Goal: Task Accomplishment & Management: Use online tool/utility

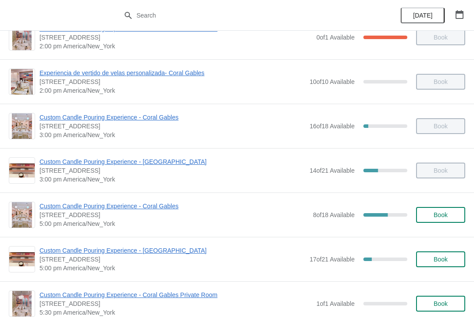
scroll to position [340, 0]
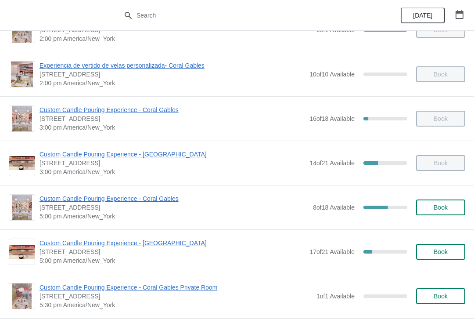
click at [81, 198] on span "Custom Candle Pouring Experience - Coral Gables" at bounding box center [174, 198] width 269 height 9
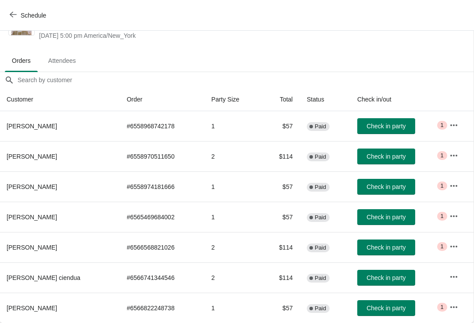
scroll to position [35, 0]
click at [456, 305] on icon "button" at bounding box center [454, 307] width 9 height 9
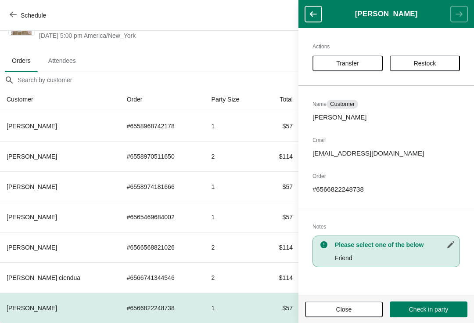
click at [343, 66] on span "Transfer" at bounding box center [347, 63] width 23 height 7
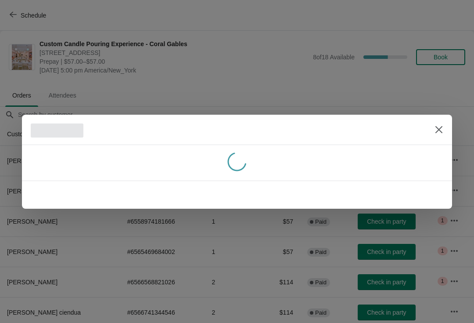
scroll to position [35, 0]
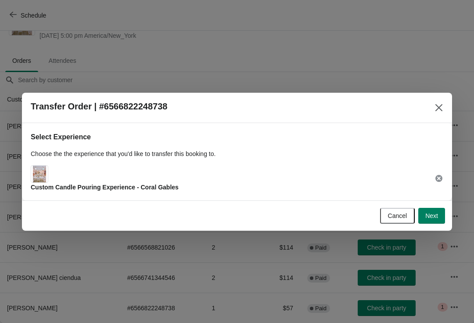
click at [439, 222] on button "Next" at bounding box center [432, 216] width 27 height 16
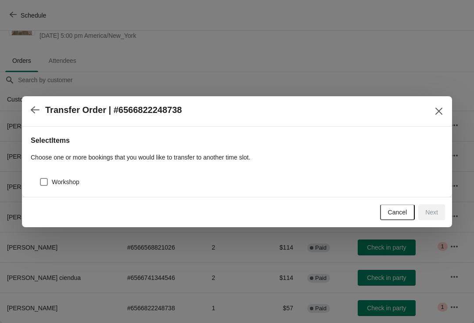
click at [47, 171] on div "Workshop" at bounding box center [237, 178] width 413 height 19
click at [47, 182] on span at bounding box center [44, 182] width 8 height 8
click at [40, 178] on input "Workshop" at bounding box center [40, 178] width 0 height 0
checkbox input "true"
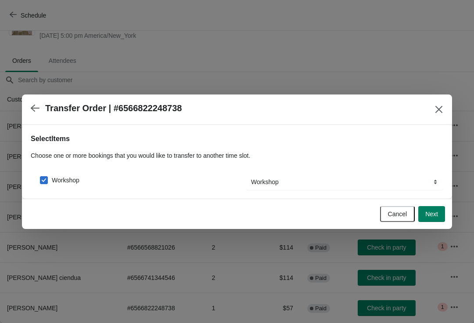
click at [436, 214] on span "Next" at bounding box center [432, 213] width 13 height 7
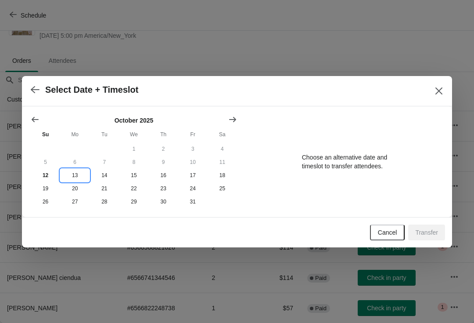
click at [77, 173] on button "13" at bounding box center [74, 175] width 29 height 13
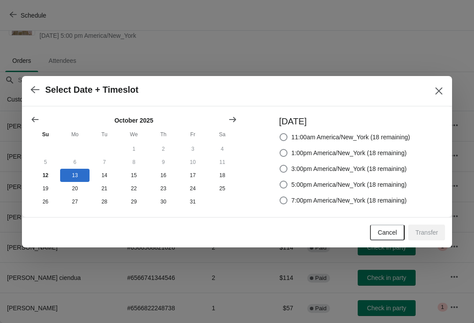
click at [280, 184] on span at bounding box center [284, 185] width 8 height 8
click at [280, 181] on input "5:00pm America/New_York (18 remaining)" at bounding box center [280, 181] width 0 height 0
radio input "true"
click at [425, 235] on span "Transfer" at bounding box center [426, 232] width 23 height 7
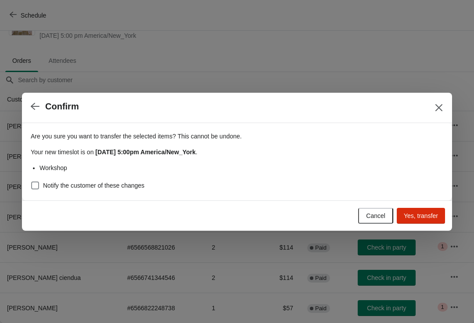
click at [36, 188] on span at bounding box center [35, 185] width 8 height 8
click at [32, 182] on input "Notify the customer of these changes" at bounding box center [31, 181] width 0 height 0
checkbox input "true"
click at [410, 215] on span "Yes, transfer" at bounding box center [421, 215] width 34 height 7
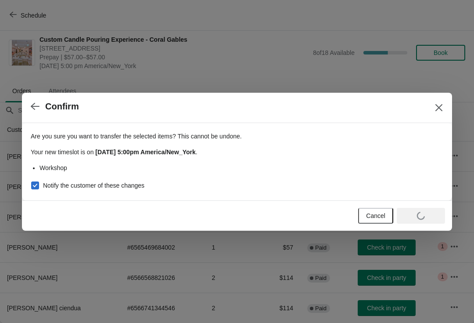
scroll to position [4, 0]
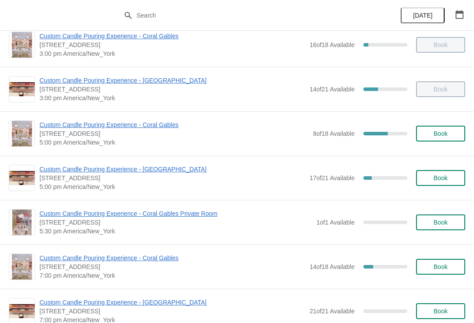
scroll to position [418, 0]
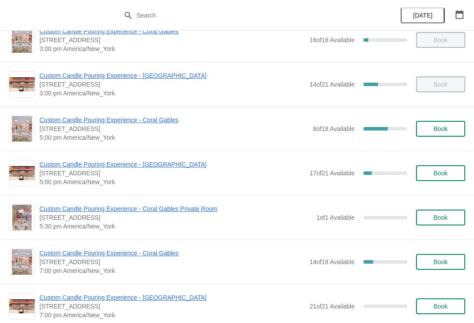
click at [107, 123] on span "Custom Candle Pouring Experience - Coral Gables" at bounding box center [174, 120] width 269 height 9
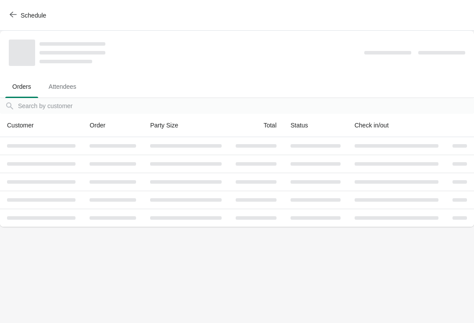
scroll to position [0, 0]
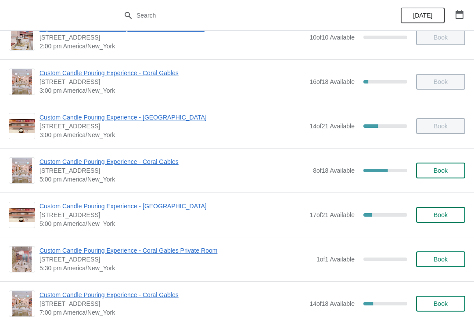
scroll to position [373, 0]
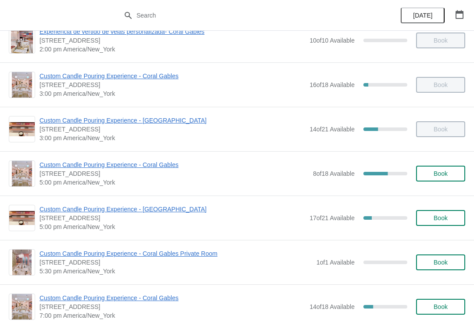
click at [89, 166] on span "Custom Candle Pouring Experience - Coral Gables" at bounding box center [174, 164] width 269 height 9
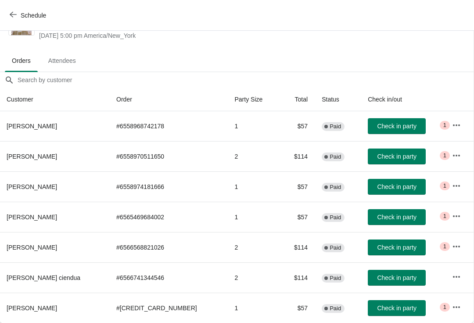
scroll to position [35, 0]
click at [452, 301] on button "button" at bounding box center [457, 307] width 16 height 16
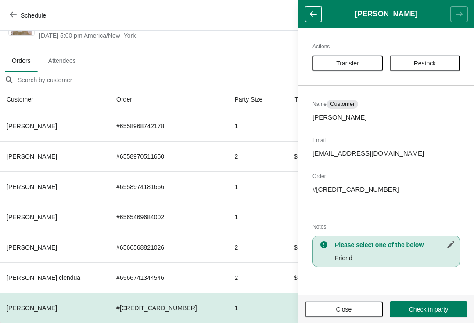
click at [339, 60] on span "Transfer" at bounding box center [347, 63] width 23 height 7
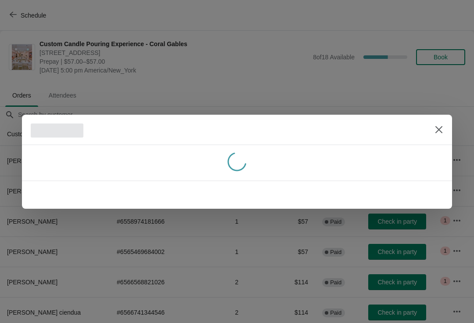
scroll to position [35, 0]
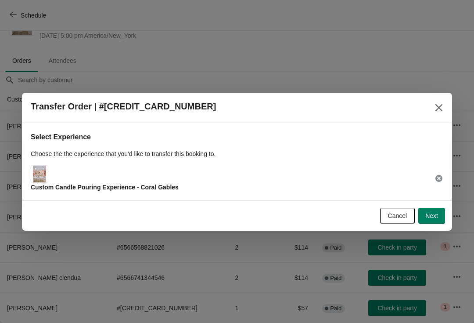
click at [320, 176] on div "Custom Candle Pouring Experience - Coral Gables" at bounding box center [237, 178] width 413 height 26
click at [432, 216] on span "Next" at bounding box center [432, 215] width 13 height 7
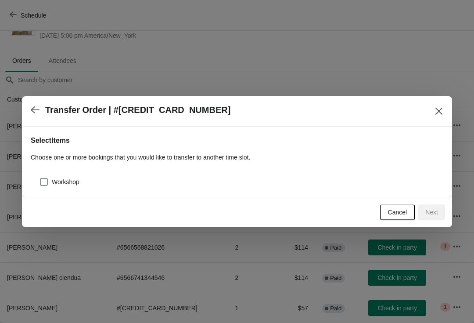
click at [133, 174] on div "Workshop" at bounding box center [237, 178] width 413 height 19
click at [73, 180] on span "Workshop" at bounding box center [66, 181] width 28 height 9
click at [40, 178] on input "Workshop" at bounding box center [40, 178] width 0 height 0
checkbox input "true"
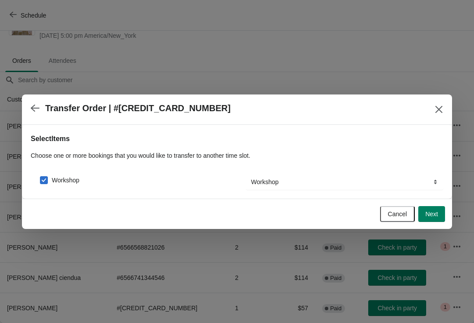
click at [436, 212] on span "Next" at bounding box center [432, 213] width 13 height 7
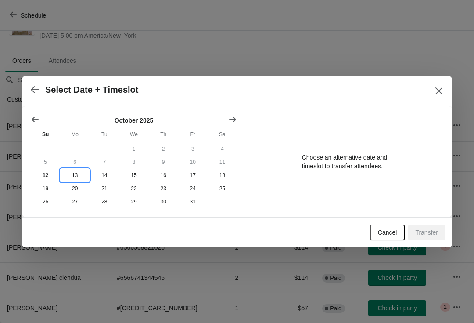
click at [72, 173] on button "13" at bounding box center [74, 175] width 29 height 13
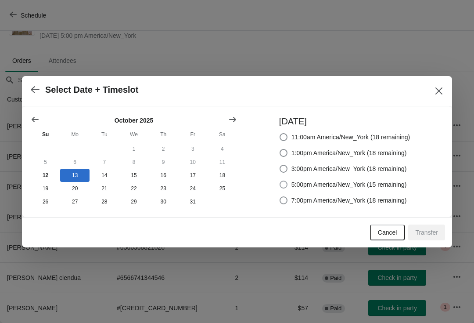
click at [288, 180] on label "5:00pm America/New_York (15 remaining)" at bounding box center [343, 184] width 128 height 12
click at [280, 181] on input "5:00pm America/New_York (15 remaining)" at bounding box center [280, 181] width 0 height 0
radio input "true"
click at [419, 223] on div "Cancel Transfer" at bounding box center [235, 230] width 420 height 19
click at [430, 226] on button "Transfer" at bounding box center [426, 232] width 37 height 16
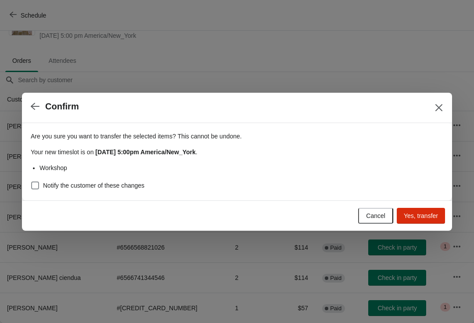
click at [108, 168] on li "Workshop" at bounding box center [242, 167] width 404 height 9
click at [101, 184] on span "Notify the customer of these changes" at bounding box center [93, 185] width 101 height 9
click at [32, 182] on input "Notify the customer of these changes" at bounding box center [31, 181] width 0 height 0
checkbox input "true"
click at [412, 210] on button "Yes, transfer" at bounding box center [421, 216] width 48 height 16
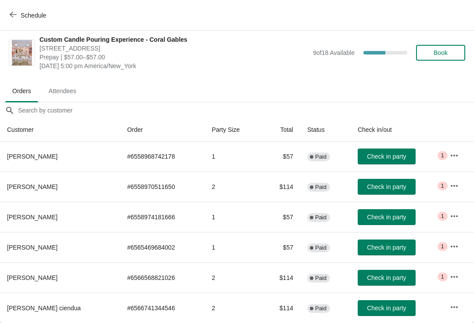
scroll to position [4, 0]
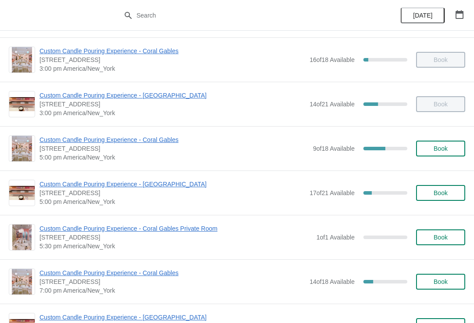
scroll to position [401, 0]
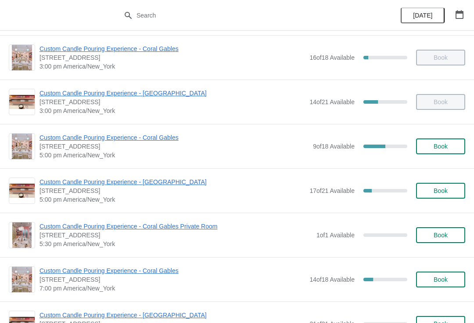
click at [147, 137] on span "Custom Candle Pouring Experience - Coral Gables" at bounding box center [174, 137] width 269 height 9
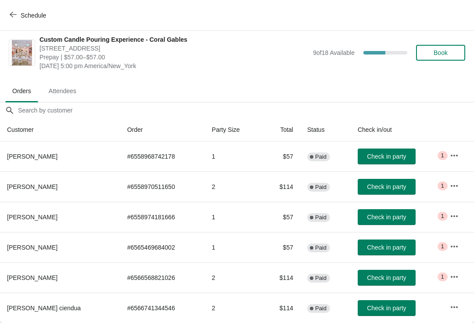
scroll to position [4, 0]
click at [398, 192] on button "Check in party" at bounding box center [387, 187] width 58 height 16
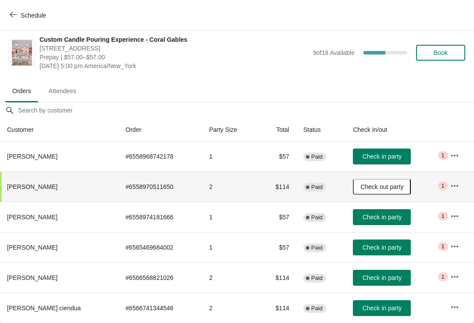
click at [378, 248] on span "Check in party" at bounding box center [382, 247] width 39 height 7
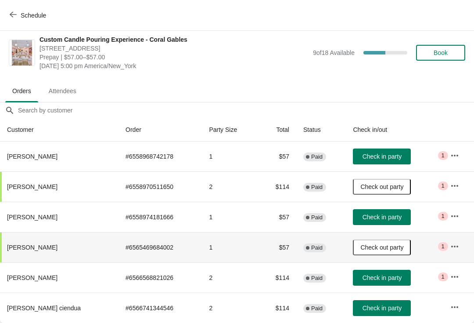
click at [389, 303] on button "Check in party" at bounding box center [382, 308] width 58 height 16
